Goal: Transaction & Acquisition: Purchase product/service

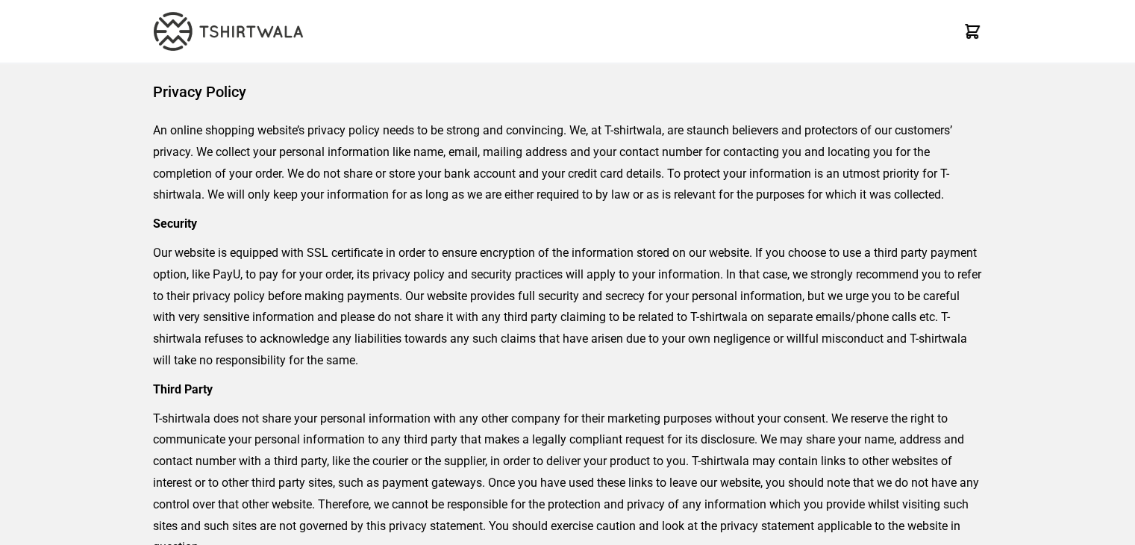
click at [179, 43] on img at bounding box center [228, 31] width 149 height 39
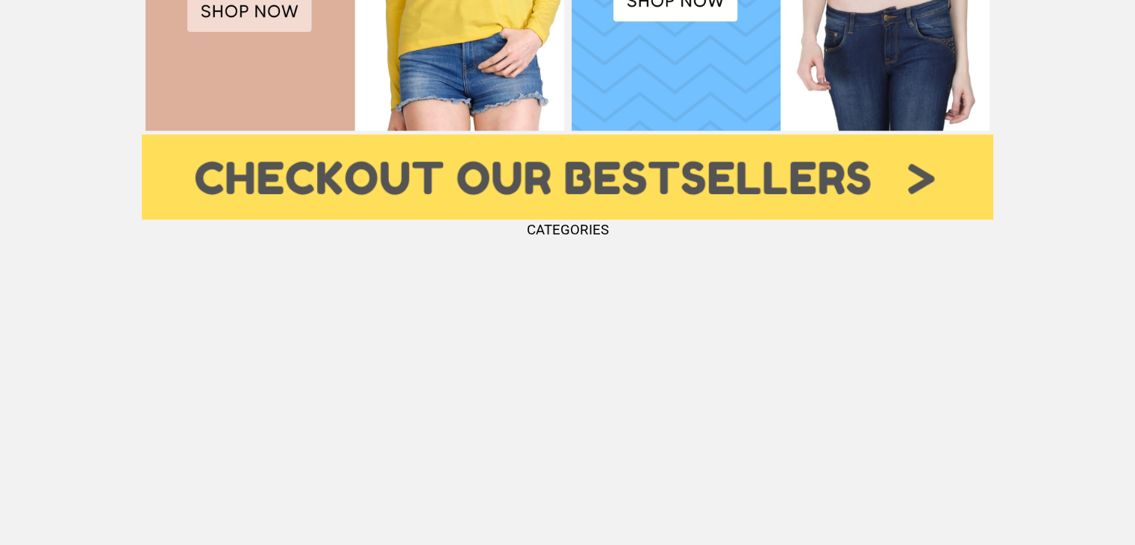
scroll to position [1493, 0]
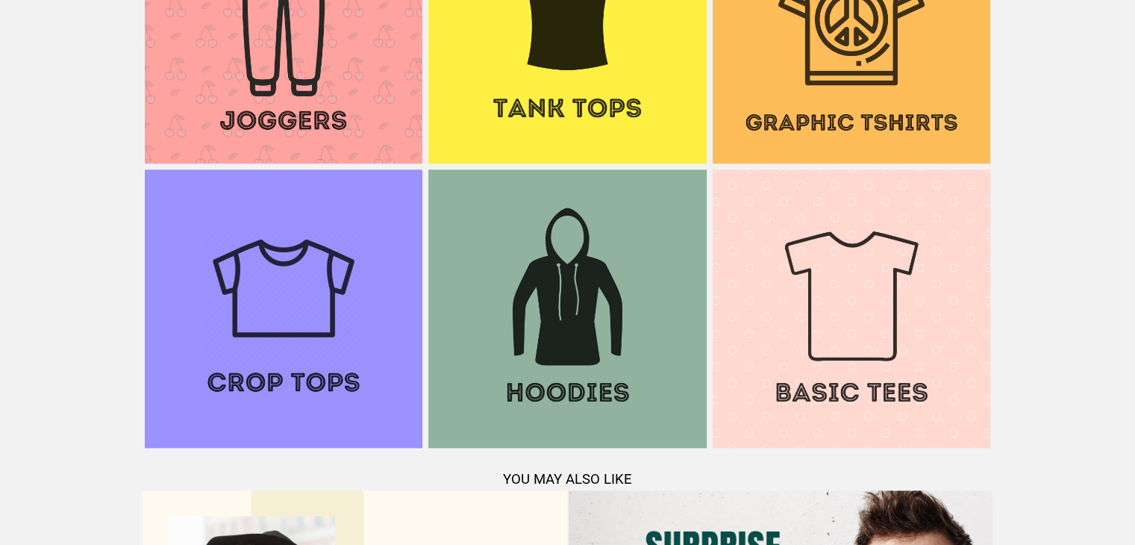
click at [570, 90] on img at bounding box center [567, 25] width 278 height 278
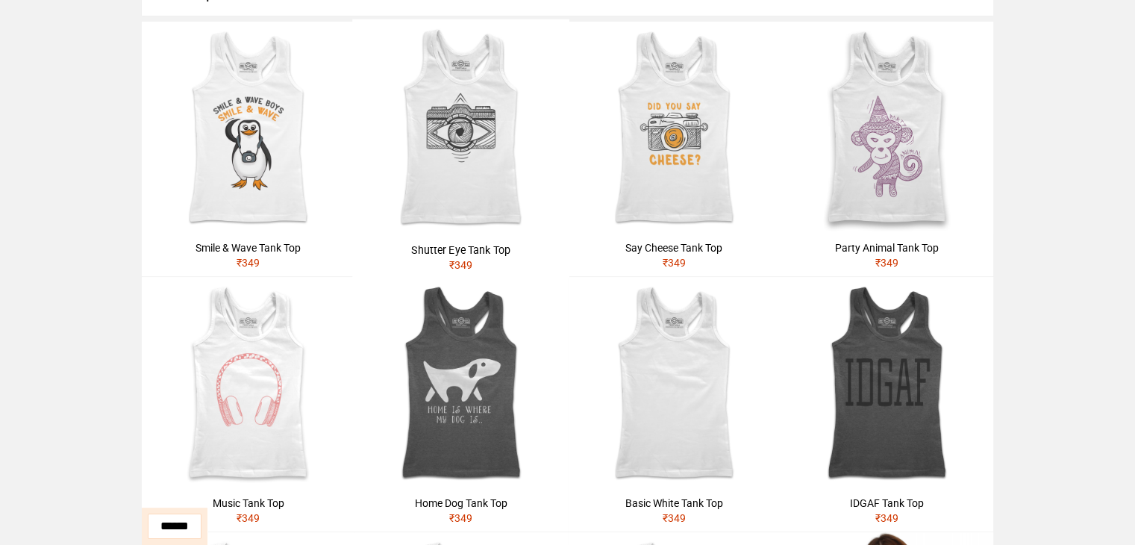
click at [514, 202] on img at bounding box center [460, 127] width 217 height 217
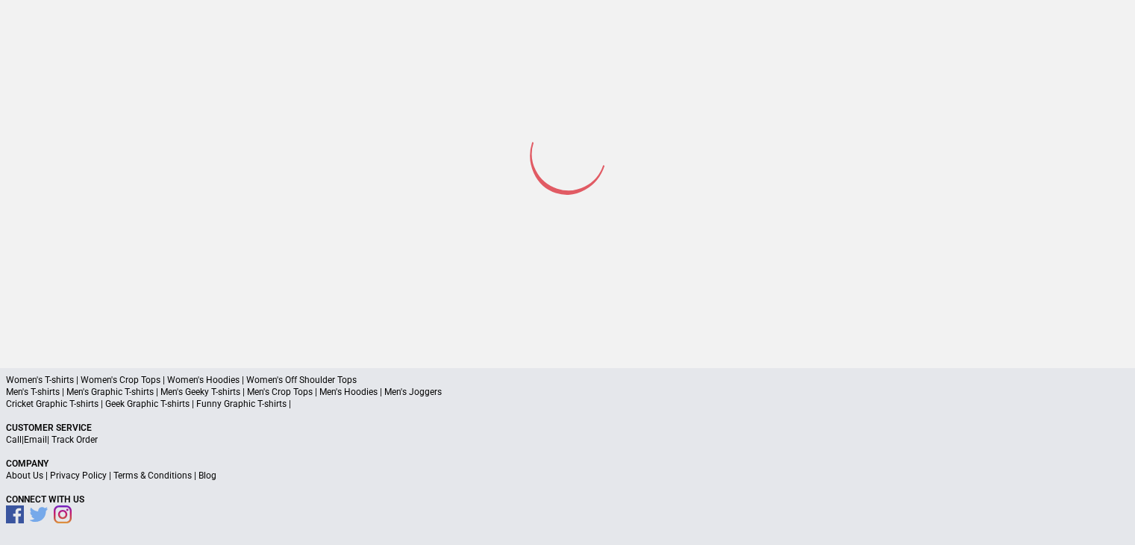
scroll to position [102, 0]
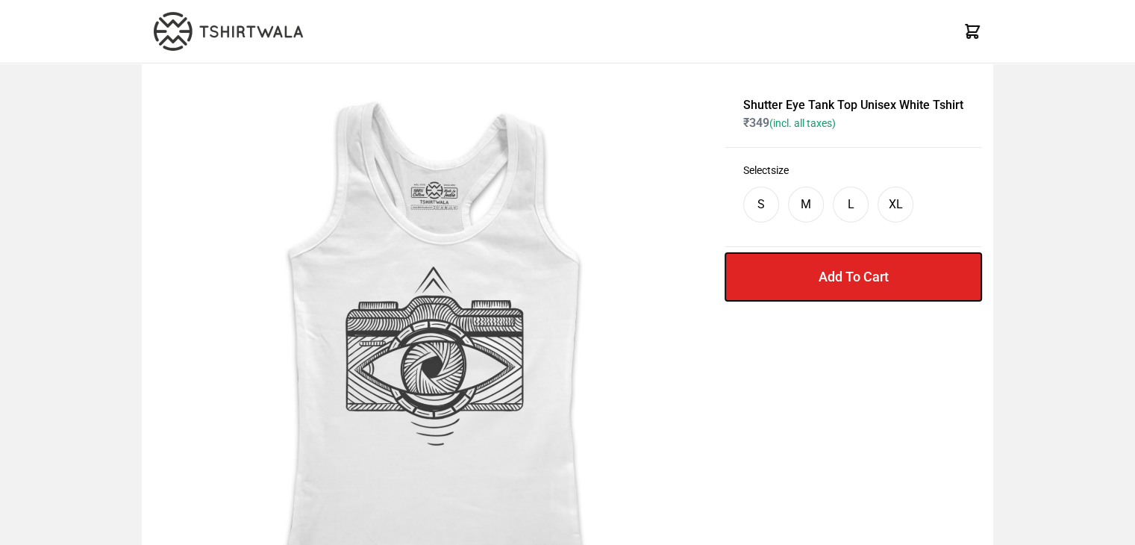
click at [857, 275] on button "Add To Cart" at bounding box center [854, 277] width 256 height 48
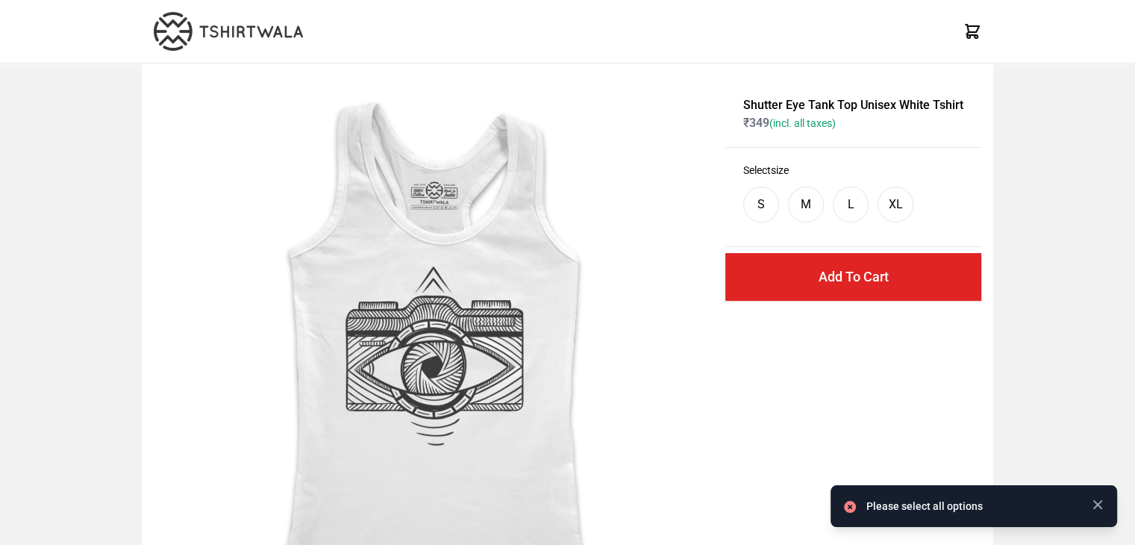
click at [822, 201] on div "M" at bounding box center [806, 205] width 36 height 36
click at [832, 268] on button "Add To Cart" at bounding box center [854, 277] width 256 height 48
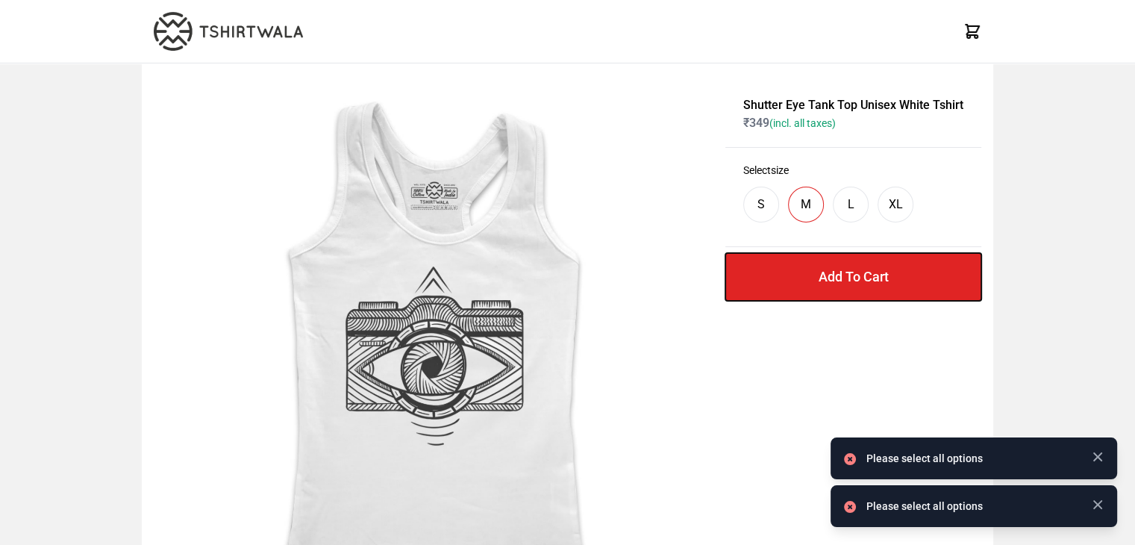
click at [901, 280] on button "Add To Cart" at bounding box center [854, 277] width 256 height 48
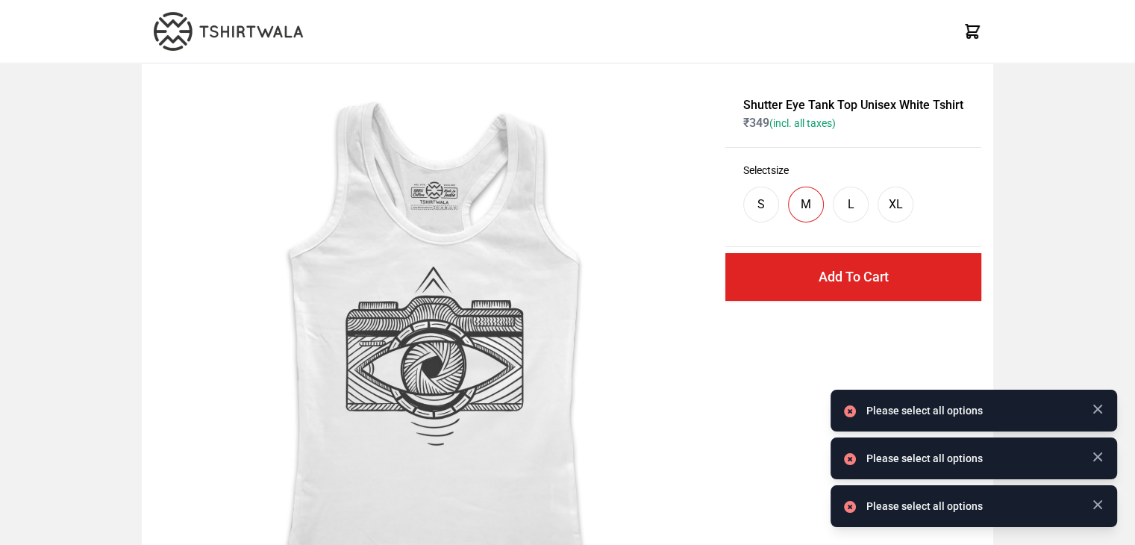
click at [799, 222] on div "S M L XL" at bounding box center [853, 205] width 220 height 54
click at [808, 211] on div "M" at bounding box center [806, 205] width 10 height 18
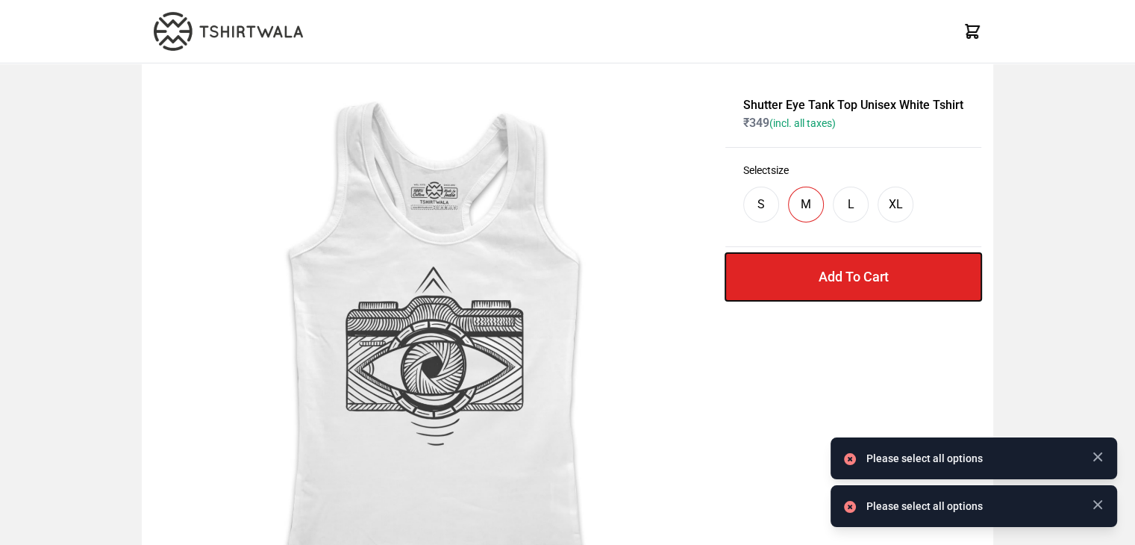
click at [815, 264] on button "Add To Cart" at bounding box center [854, 277] width 256 height 48
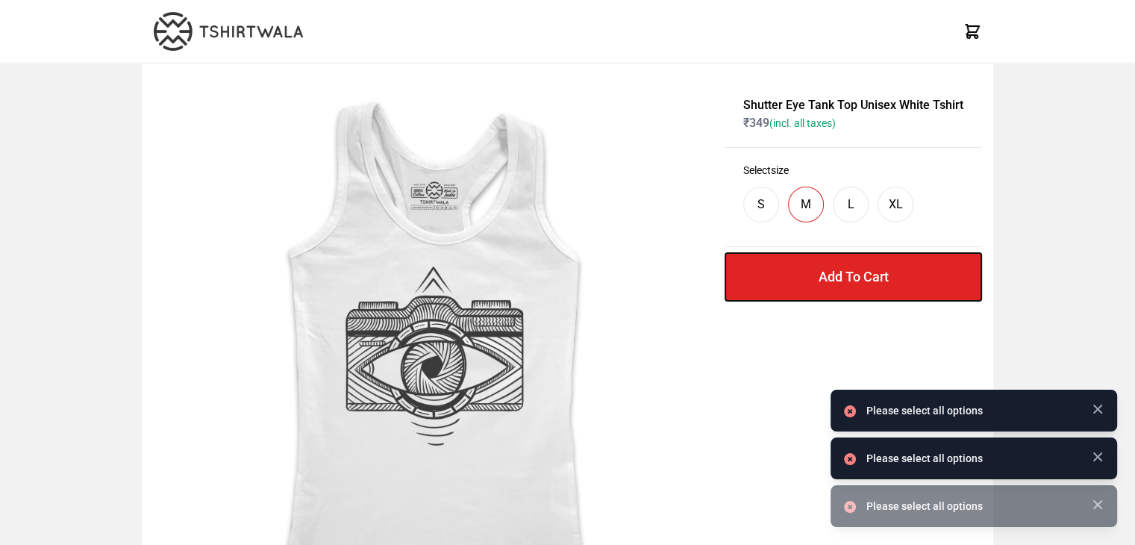
click at [817, 264] on button "Add To Cart" at bounding box center [854, 277] width 256 height 48
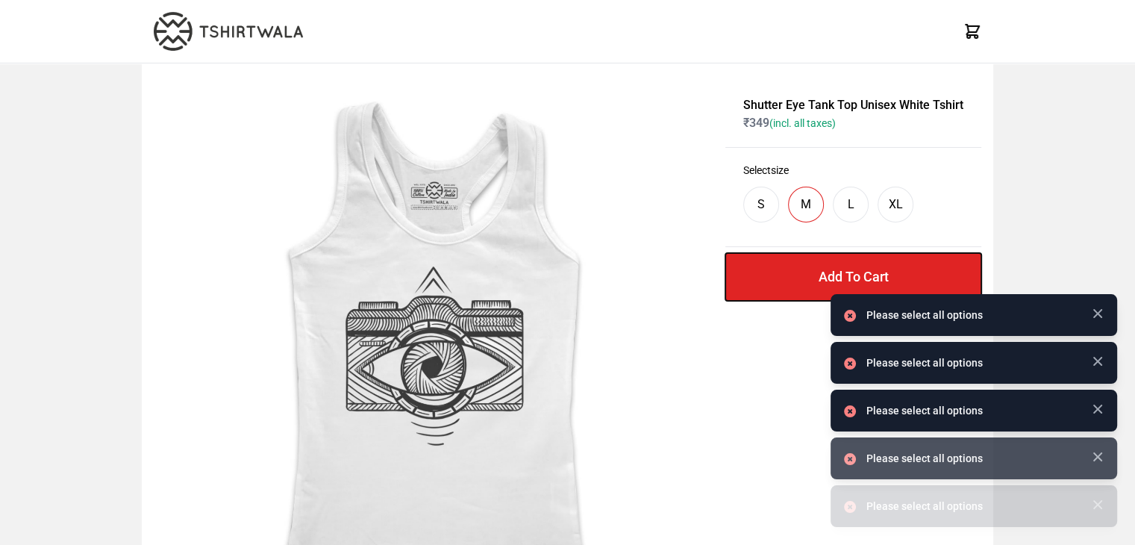
click at [817, 264] on button "Add To Cart" at bounding box center [854, 277] width 256 height 48
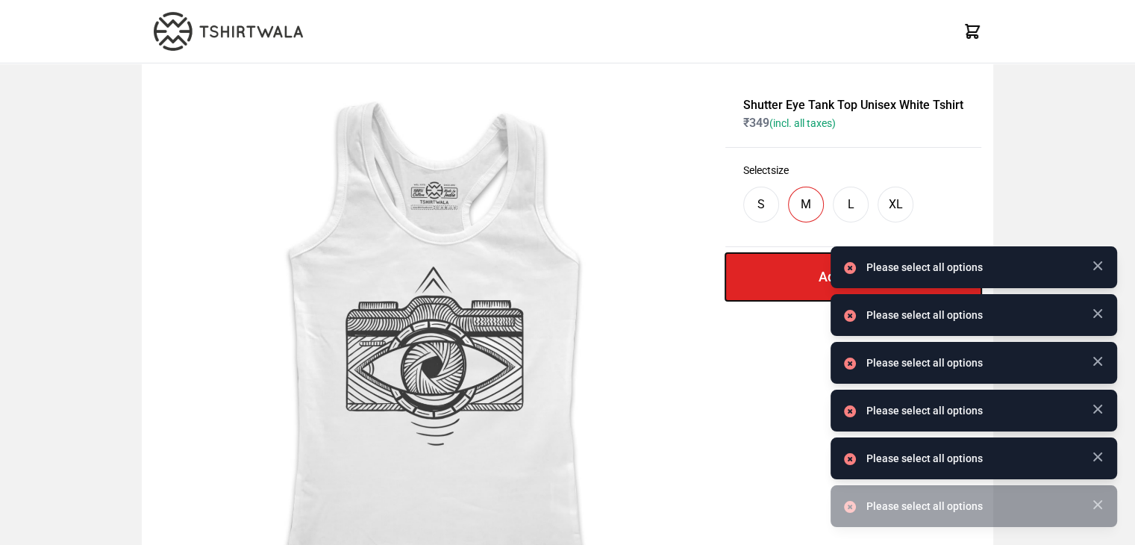
click at [817, 264] on button "Add To Cart" at bounding box center [854, 277] width 256 height 48
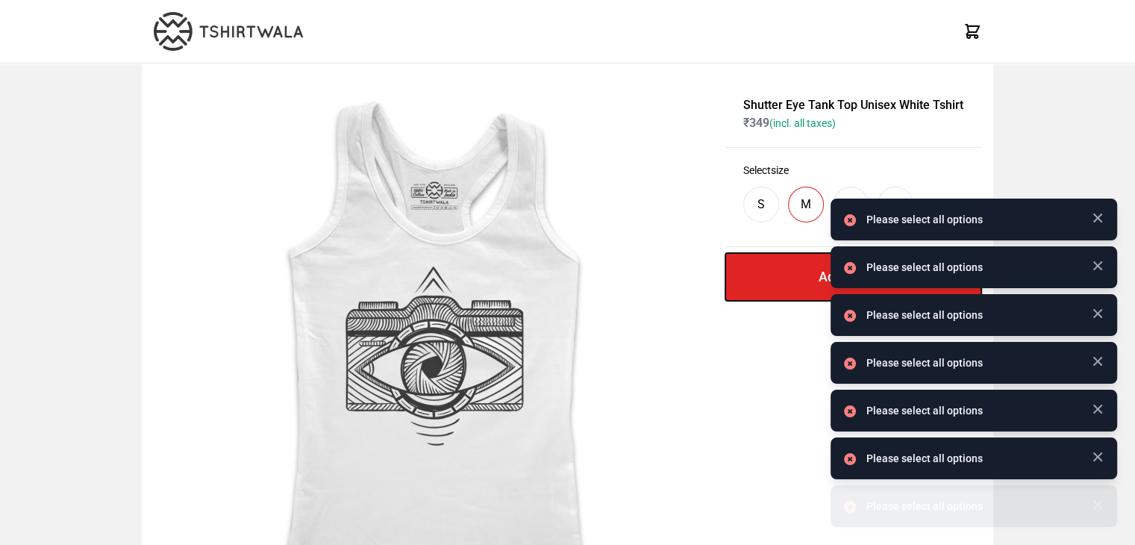
click at [817, 264] on button "Add To Cart" at bounding box center [854, 277] width 256 height 48
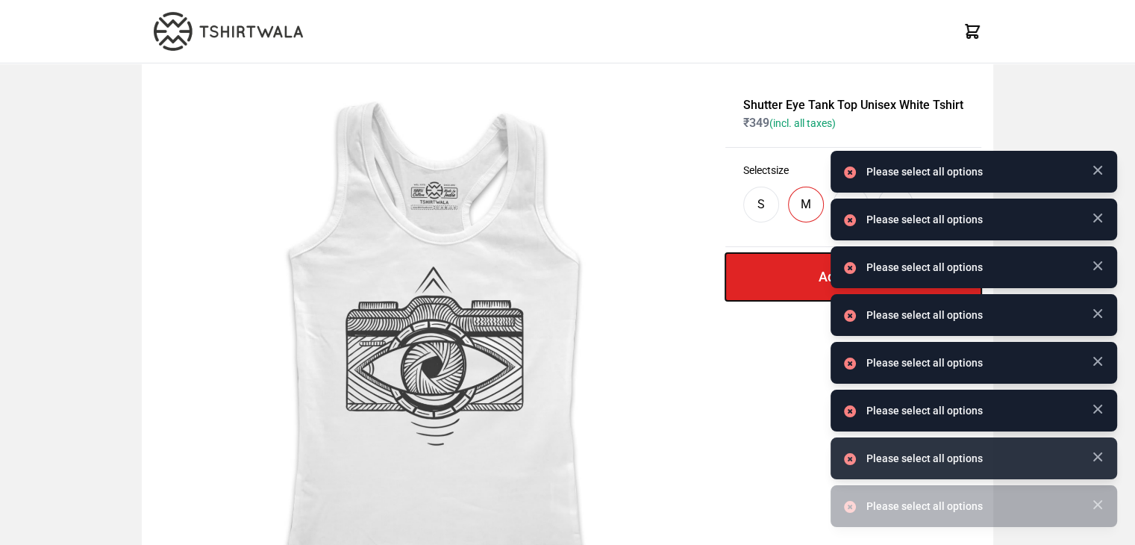
click at [817, 264] on button "Add To Cart" at bounding box center [854, 277] width 256 height 48
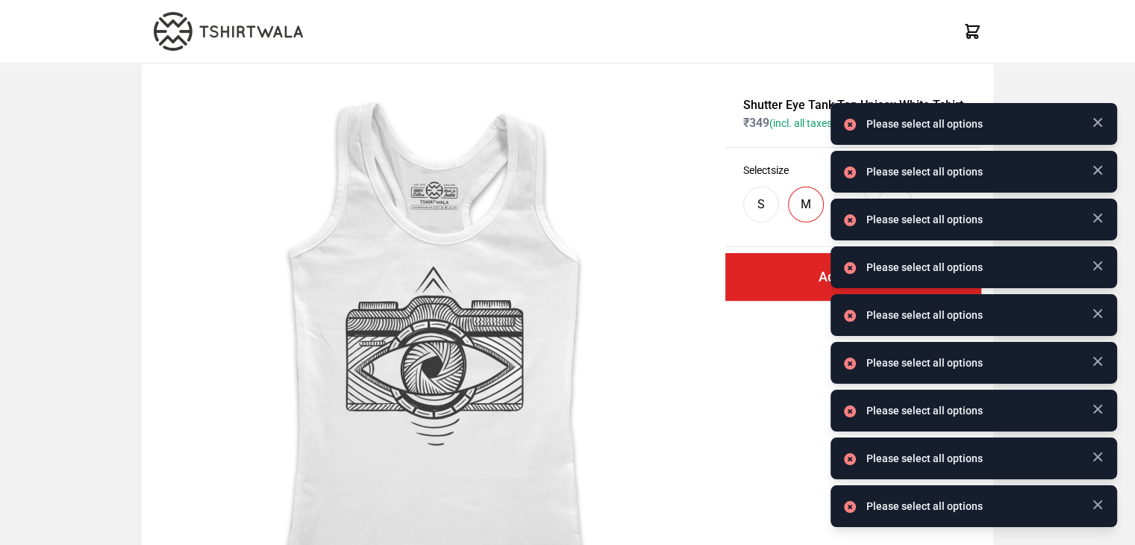
click at [765, 202] on div "S" at bounding box center [761, 205] width 7 height 18
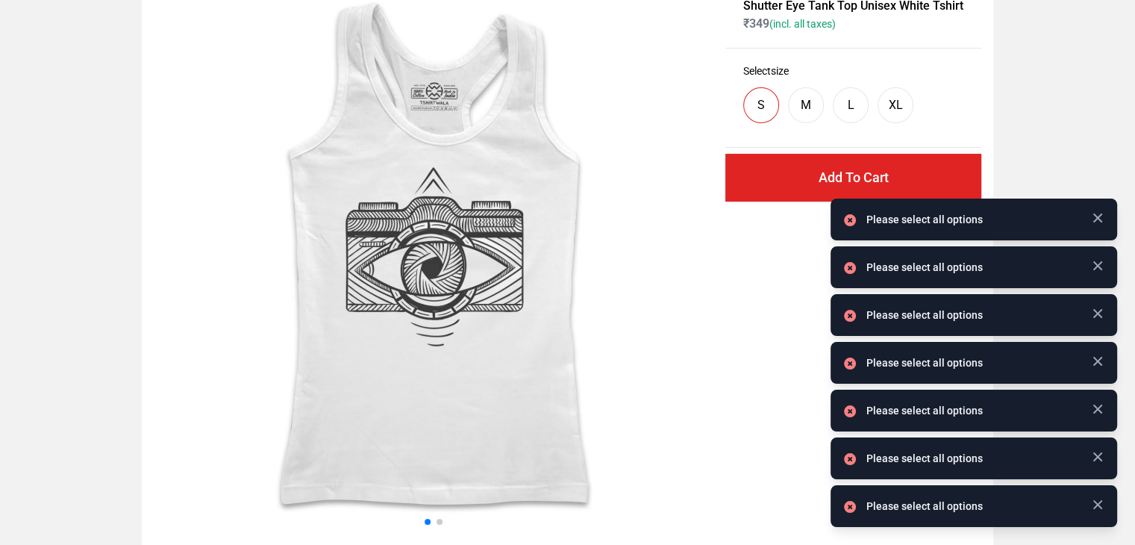
scroll to position [99, 0]
